Goal: Submit feedback/report problem: Provide input to the site owners about the experience or issues

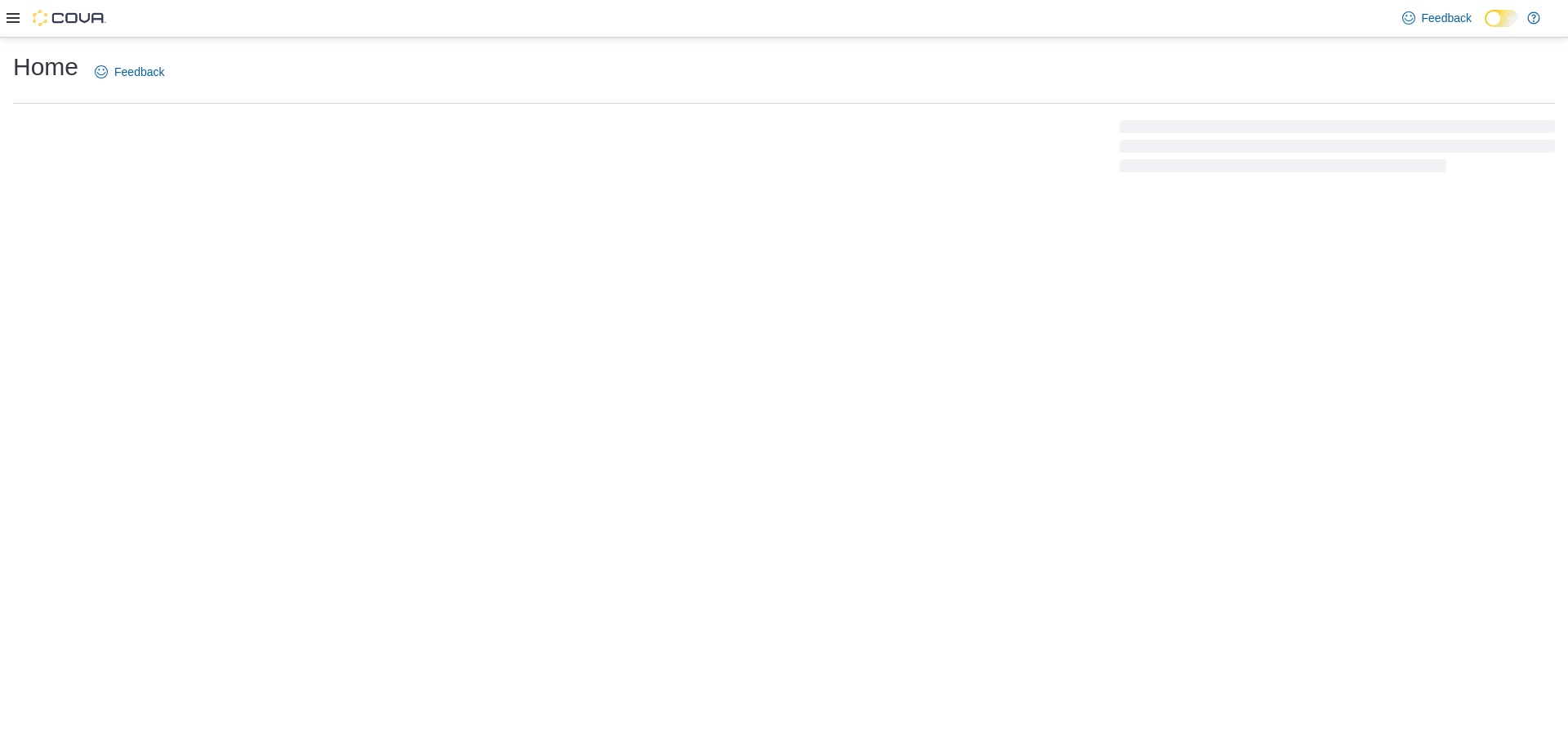
click at [563, 20] on div "Feedback Dark Mode" at bounding box center [784, 19] width 1568 height 38
